Goal: Task Accomplishment & Management: Use online tool/utility

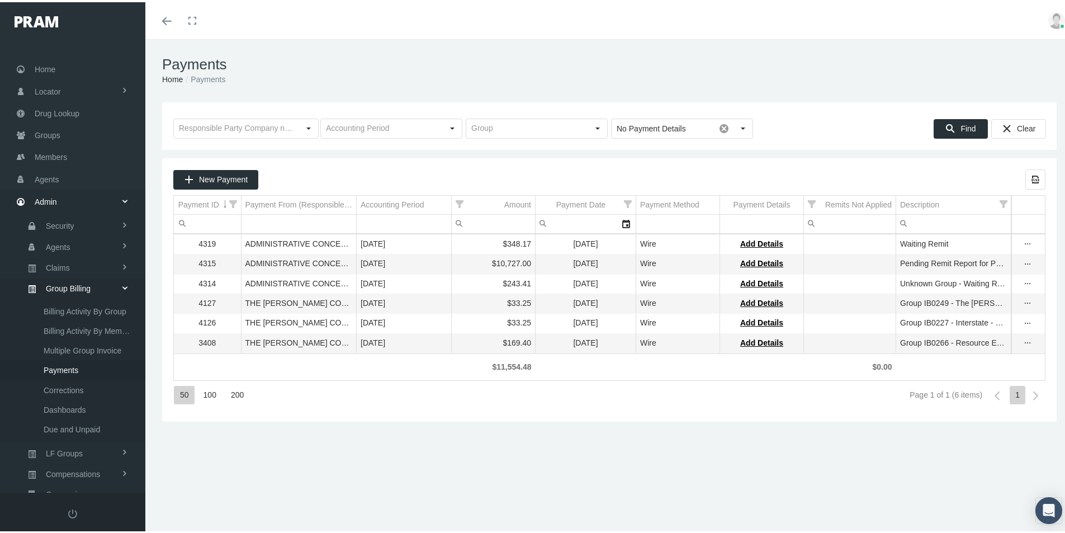
scroll to position [159, 0]
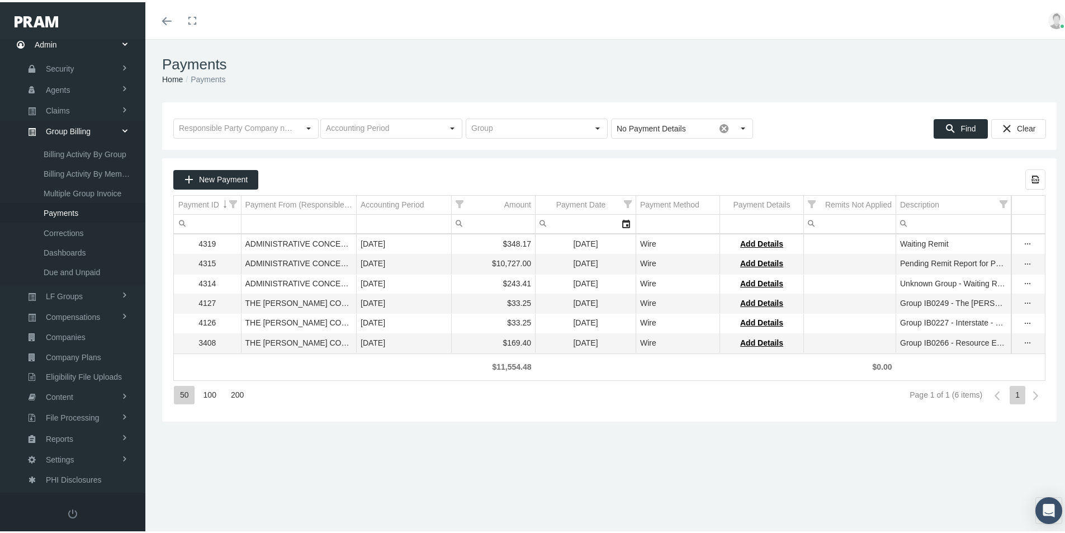
drag, startPoint x: 390, startPoint y: 432, endPoint x: 353, endPoint y: 458, distance: 45.3
click at [390, 432] on div "Payments Home Payments Loading... No Payment Details Pull down to refresh... Re…" at bounding box center [609, 291] width 928 height 508
click at [316, 479] on div "Payments Home Payments Loading... No Payment Details Pull down to refresh... Re…" at bounding box center [609, 291] width 928 height 508
click at [310, 461] on div "Payments Home Payments Loading... No Payment Details Pull down to refresh... Re…" at bounding box center [609, 291] width 928 height 508
click at [63, 189] on span "Multiple Group Invoice" at bounding box center [83, 191] width 78 height 19
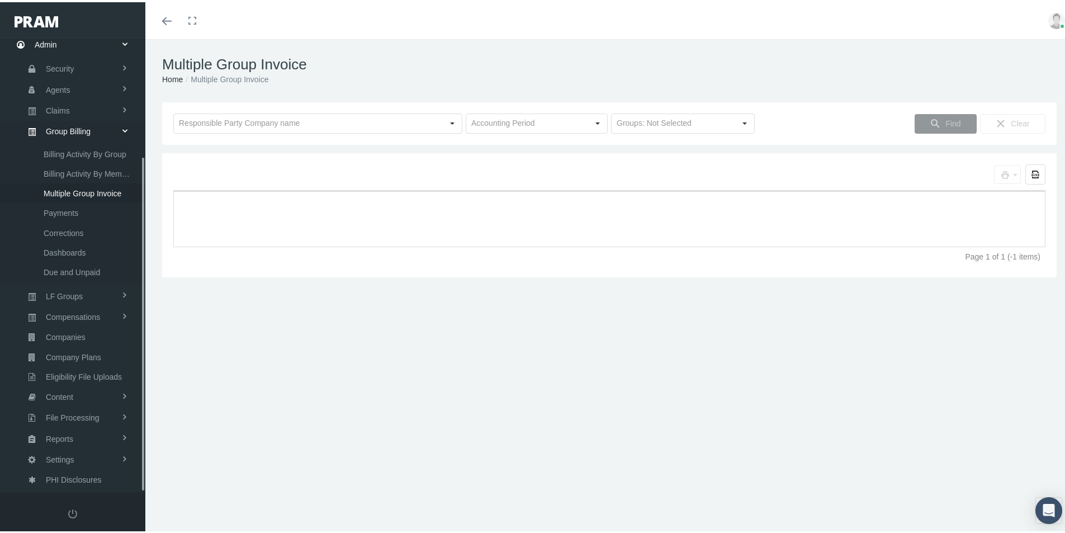
scroll to position [159, 0]
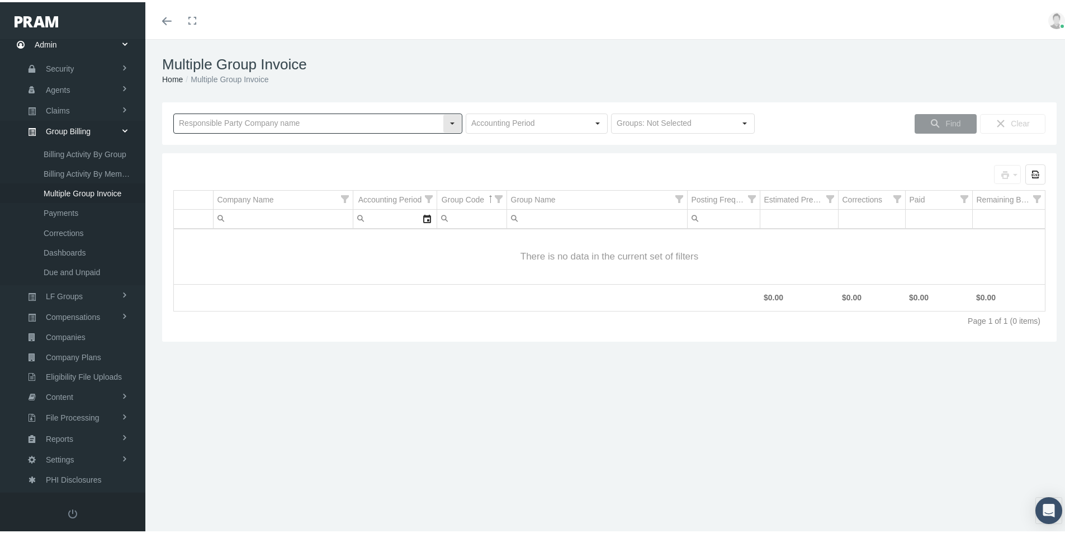
click at [207, 117] on input "text" at bounding box center [308, 121] width 269 height 19
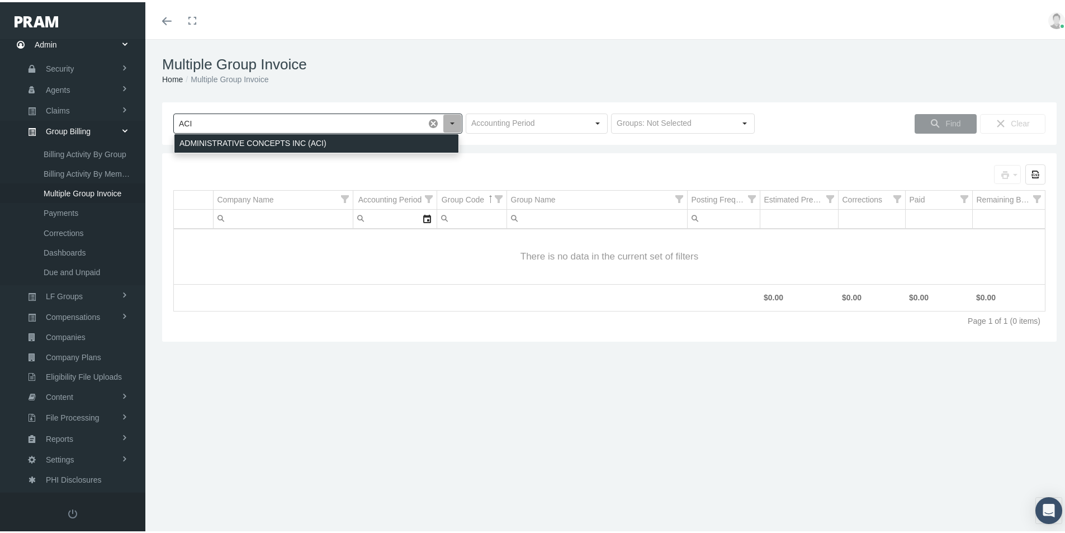
click at [223, 139] on div "ADMINISTRATIVE CONCEPTS INC (ACI)" at bounding box center [316, 141] width 284 height 18
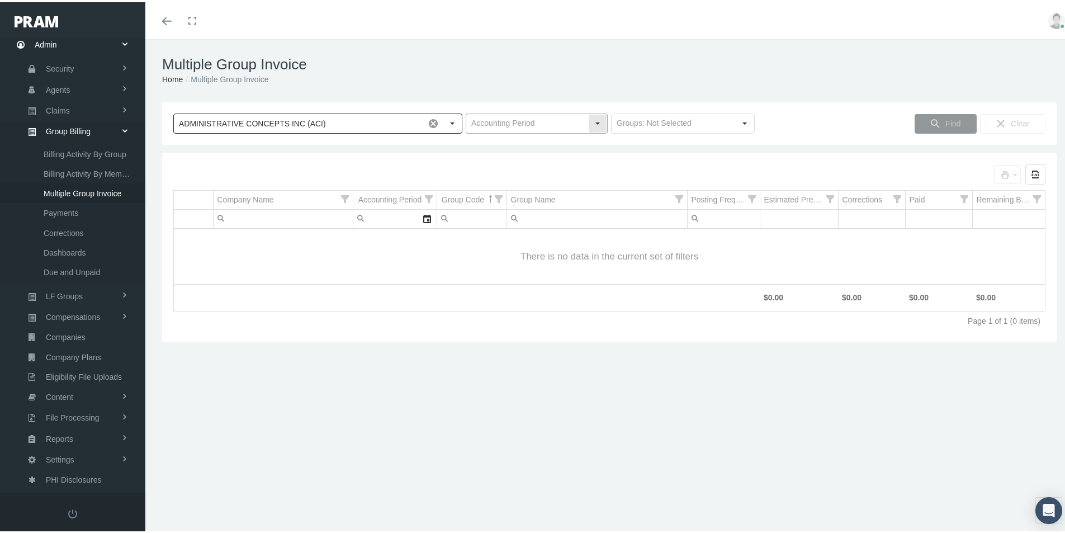
type input "ADMINISTRATIVE CONCEPTS INC (ACI)"
click at [495, 118] on input "text" at bounding box center [527, 121] width 122 height 19
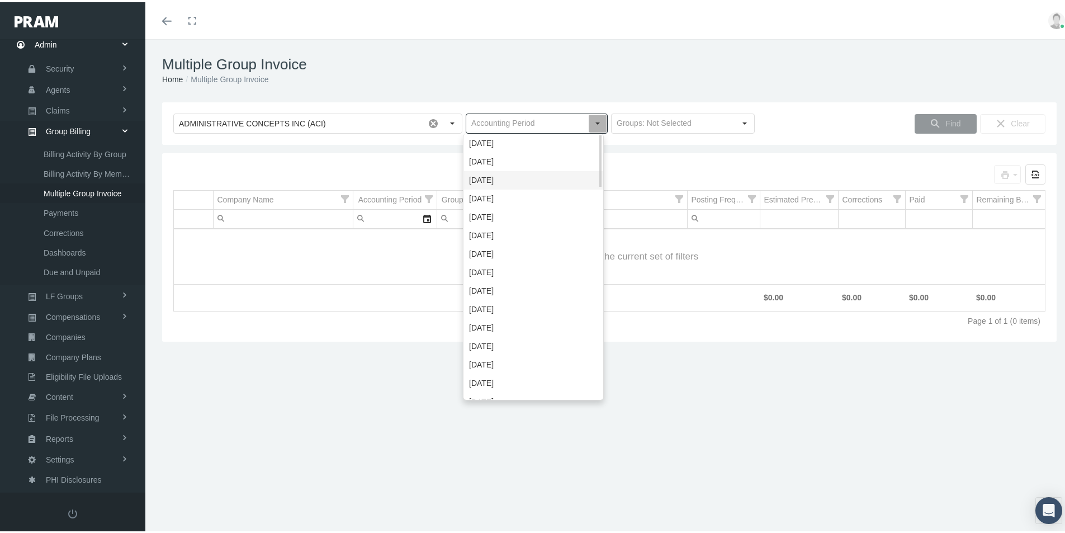
click at [476, 179] on div "[DATE]" at bounding box center [533, 178] width 139 height 18
type input "[DATE]"
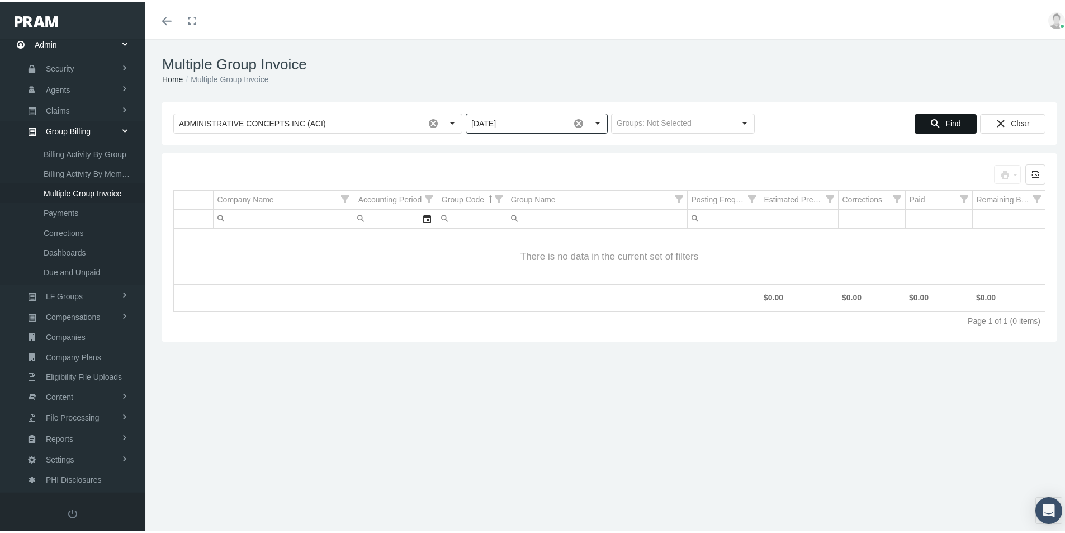
click at [945, 123] on span "Find" at bounding box center [952, 121] width 15 height 9
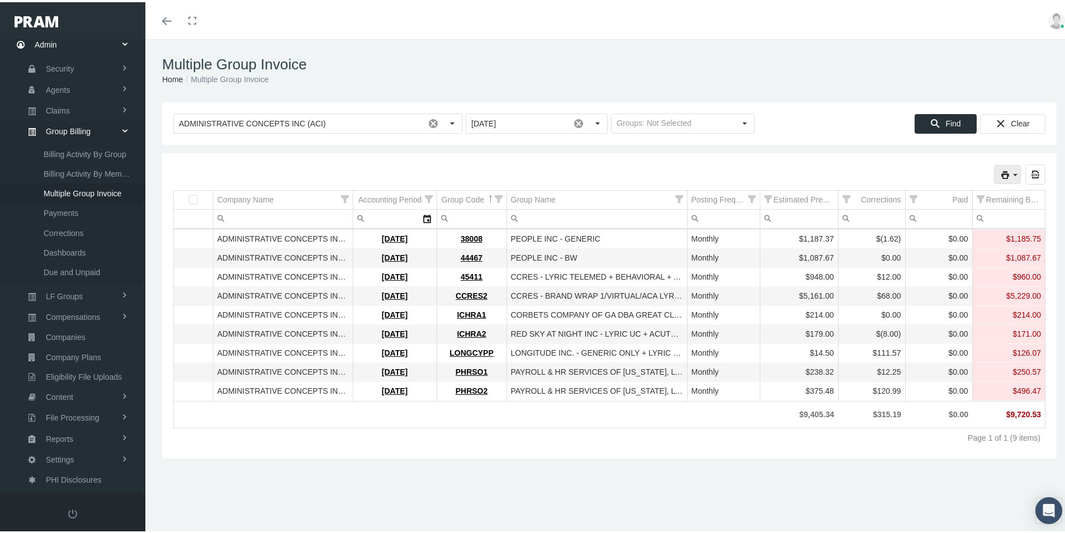
click at [1010, 173] on icon "print" at bounding box center [1015, 173] width 10 height 10
click at [915, 244] on div "Remit File" at bounding box center [948, 247] width 126 height 18
drag, startPoint x: 503, startPoint y: 470, endPoint x: 519, endPoint y: 466, distance: 16.7
click at [504, 471] on div "Multiple Group Invoice Home Multiple Group Invoice Loading... ADMINISTRATIVE CO…" at bounding box center [609, 291] width 928 height 508
drag, startPoint x: 427, startPoint y: 509, endPoint x: 432, endPoint y: 500, distance: 10.3
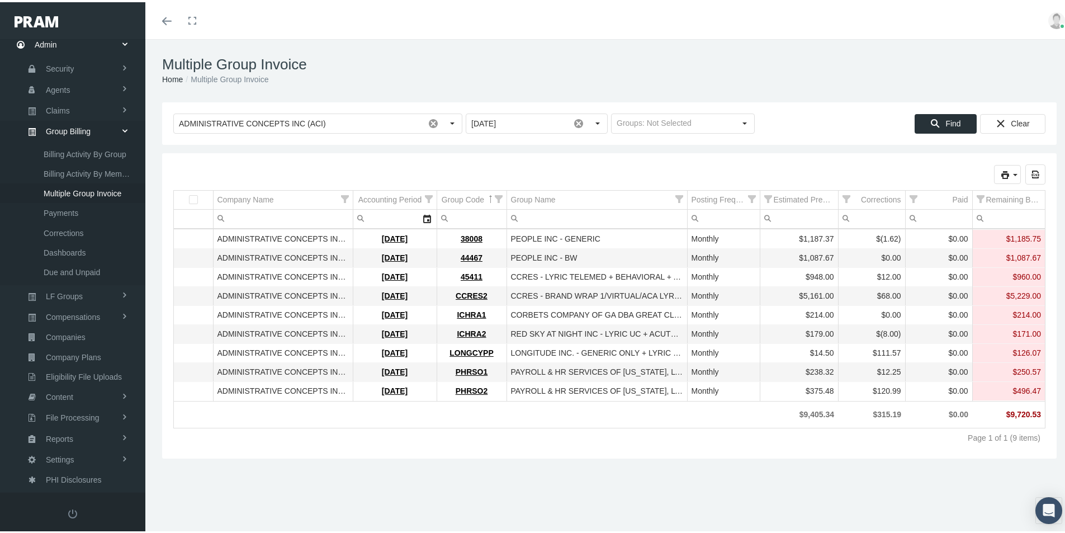
click at [425, 509] on div "Multiple Group Invoice Home Multiple Group Invoice Loading... ADMINISTRATIVE CO…" at bounding box center [609, 291] width 928 height 508
click at [1010, 172] on icon "print" at bounding box center [1015, 173] width 10 height 10
click at [928, 193] on div "Invoice" at bounding box center [948, 191] width 126 height 18
click at [1010, 172] on icon "print" at bounding box center [1015, 173] width 10 height 10
click at [921, 212] on div "Invoice Details (by Group)" at bounding box center [948, 210] width 126 height 18
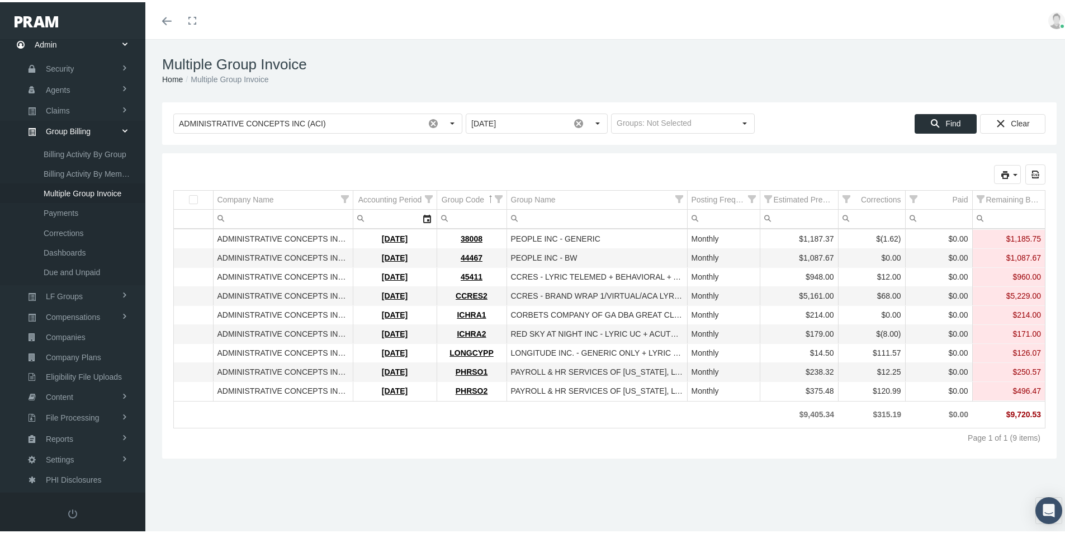
click at [395, 461] on div "Multiple Group Invoice Home Multiple Group Invoice Loading... ADMINISTRATIVE CO…" at bounding box center [609, 291] width 928 height 508
drag, startPoint x: 391, startPoint y: 460, endPoint x: 326, endPoint y: 195, distance: 272.4
click at [389, 455] on div "Multiple Group Invoice Home Multiple Group Invoice Loading... ADMINISTRATIVE CO…" at bounding box center [609, 291] width 928 height 508
